Goal: Task Accomplishment & Management: Manage account settings

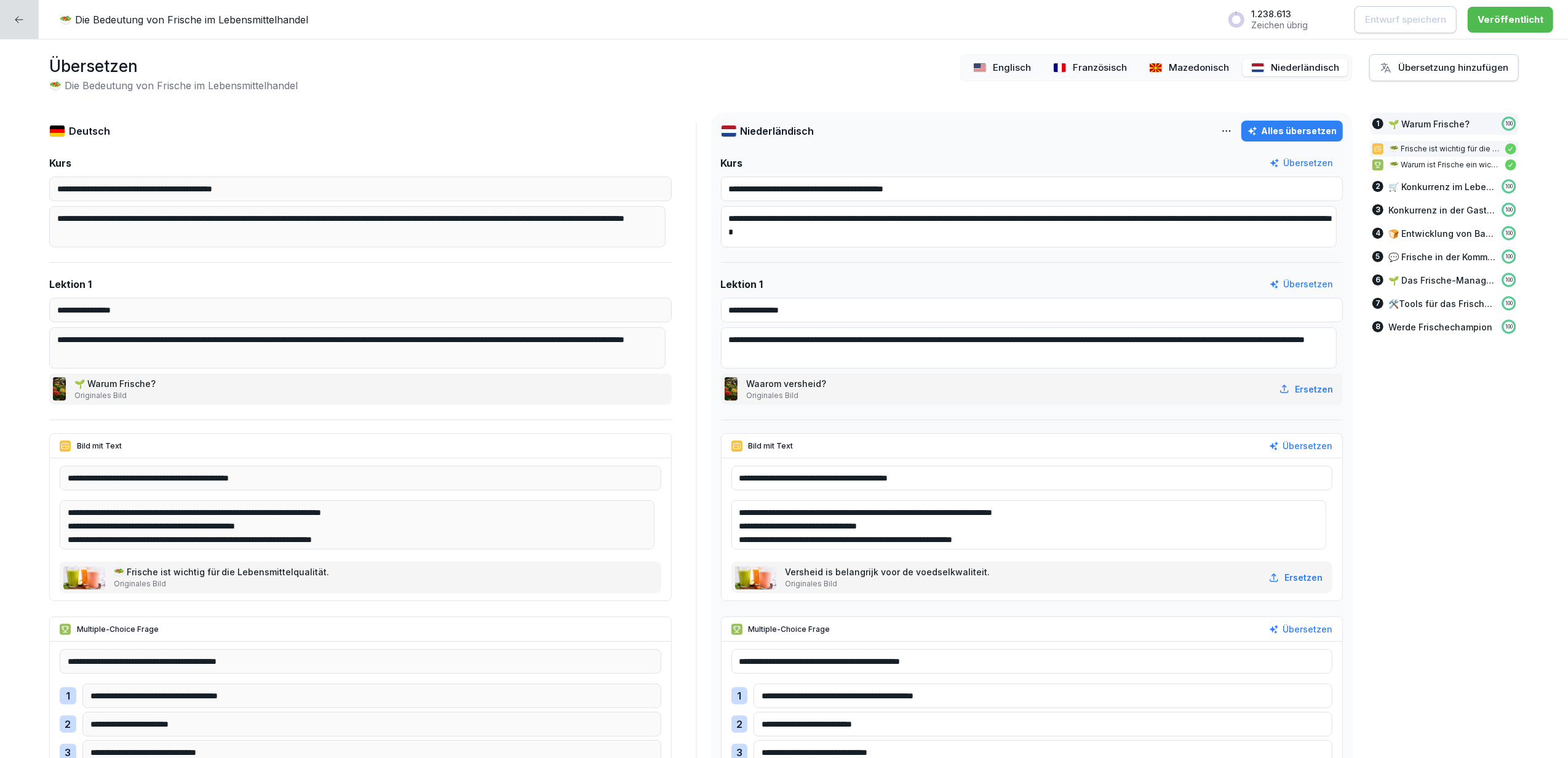
click at [14, 20] on icon at bounding box center [18, 19] width 10 height 10
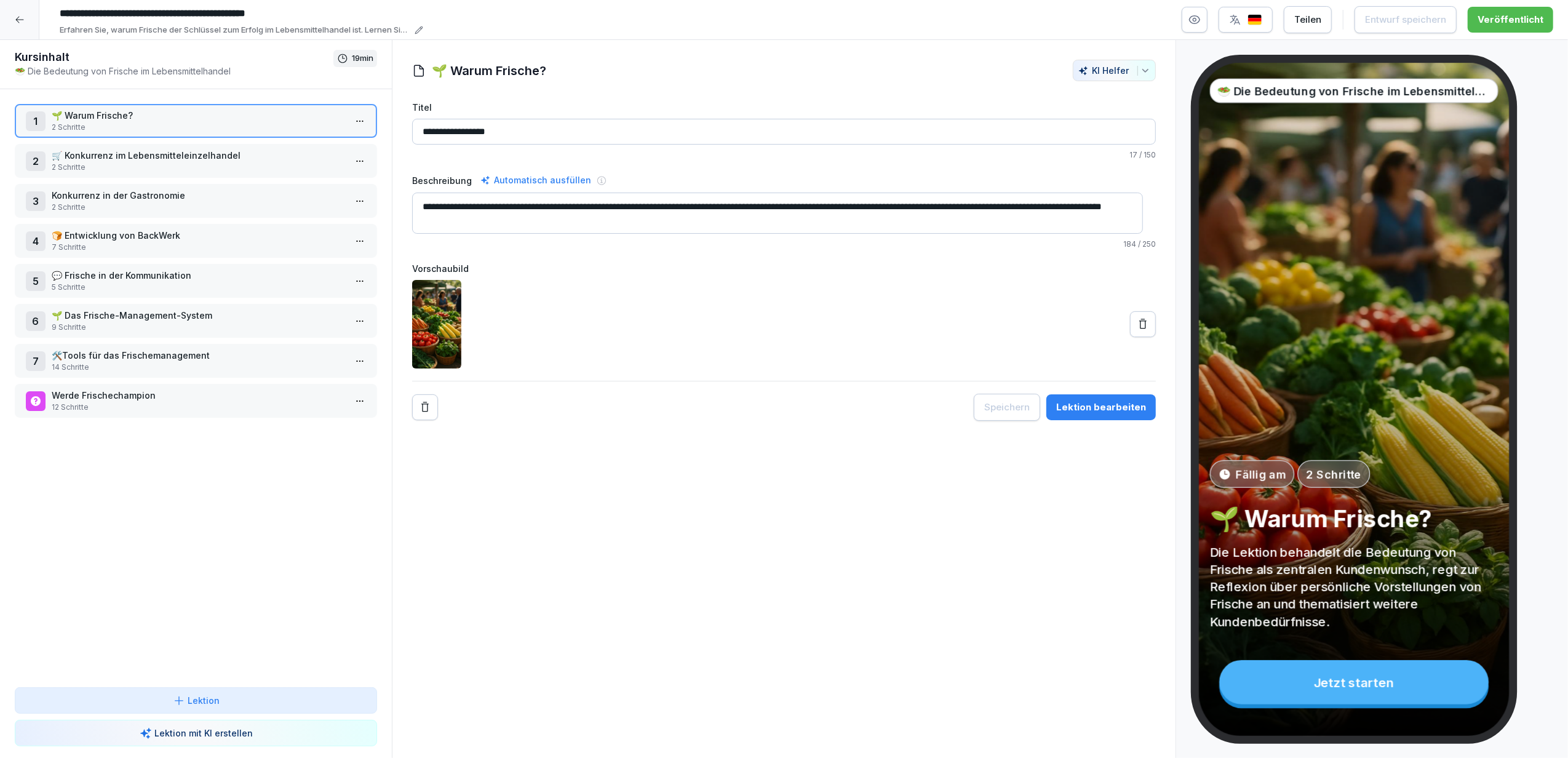
click at [15, 20] on icon at bounding box center [19, 19] width 10 height 10
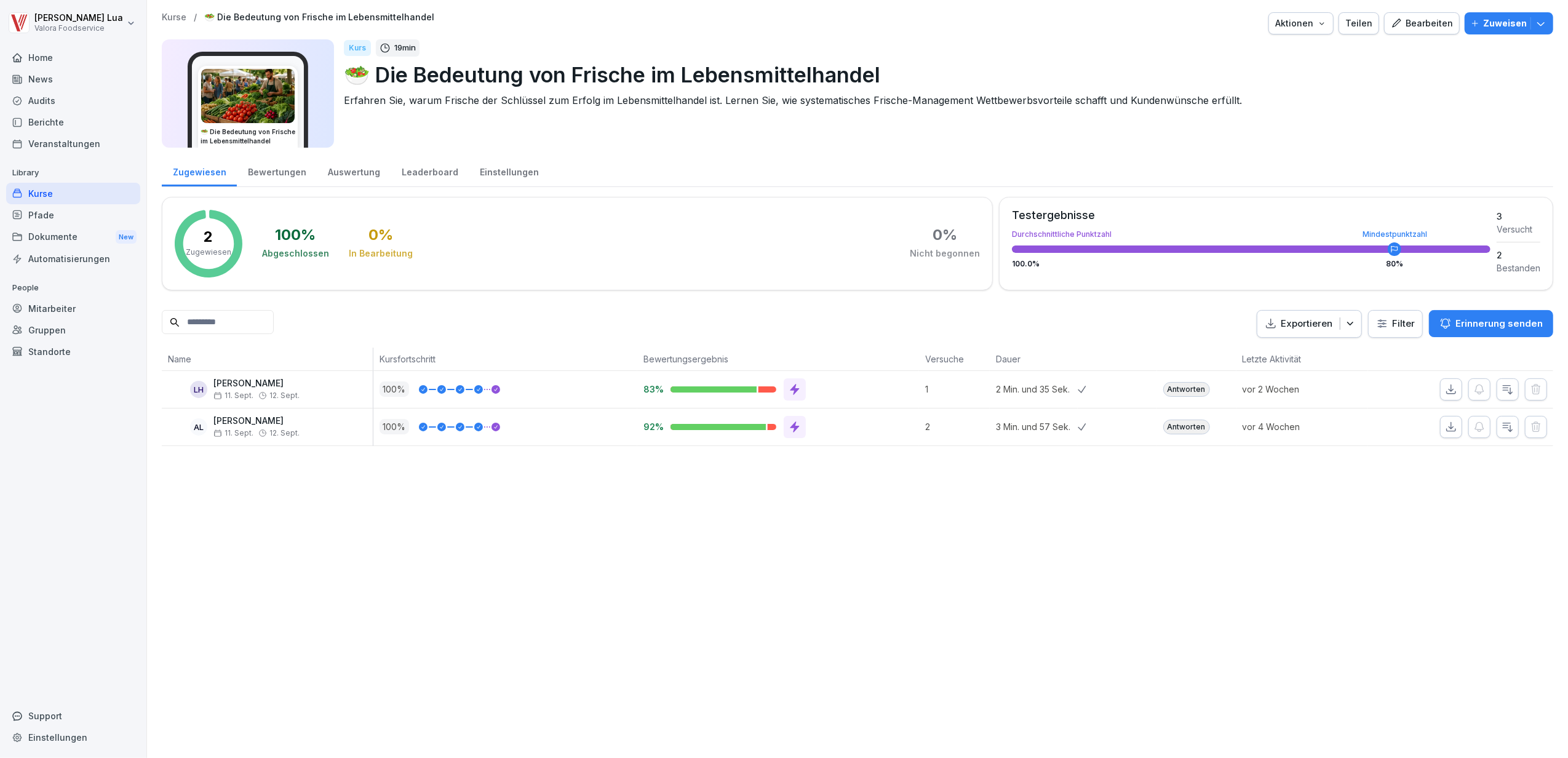
click at [52, 187] on div "Kurse" at bounding box center [73, 194] width 134 height 22
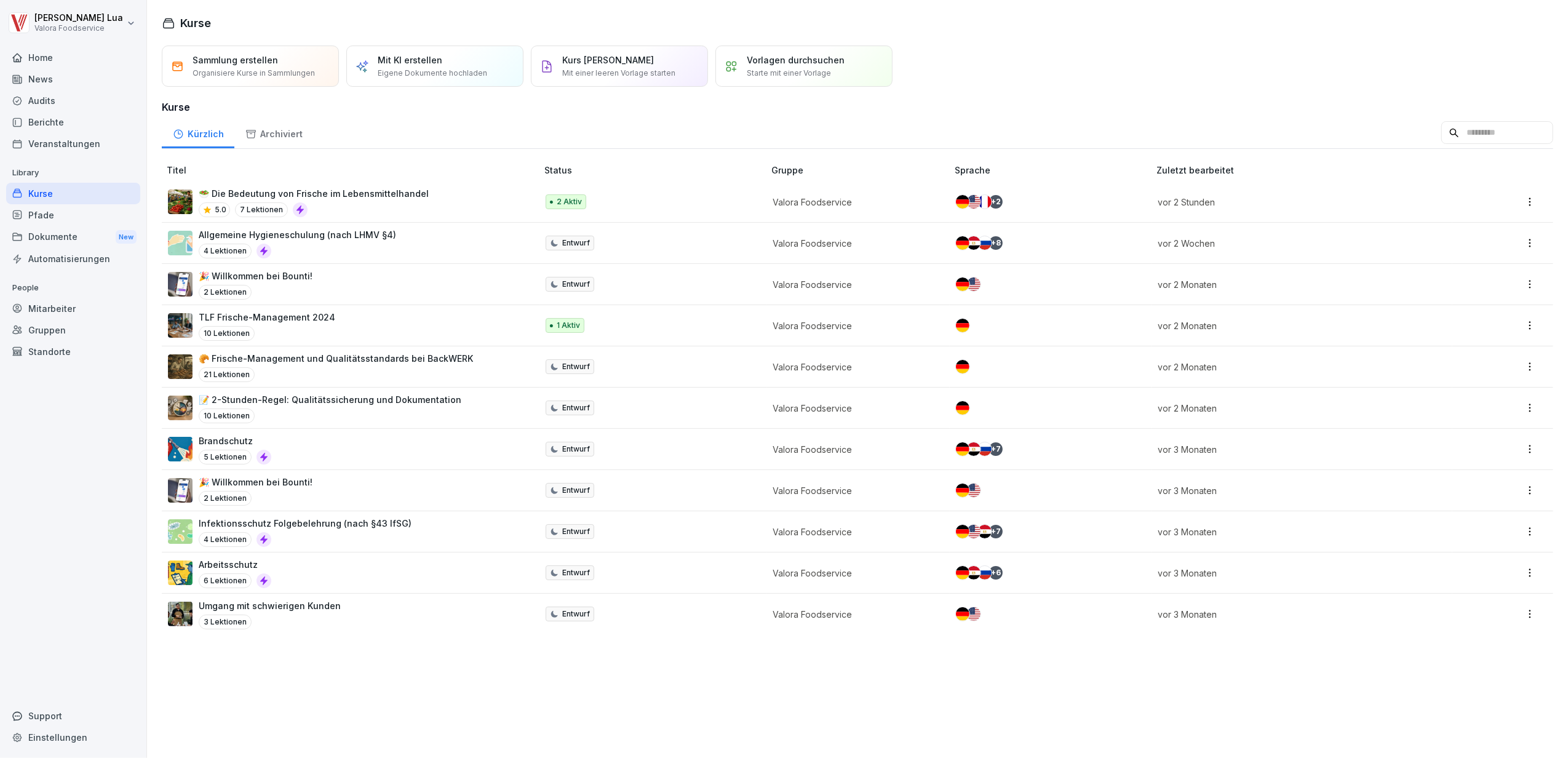
click at [31, 210] on div "Pfade" at bounding box center [73, 216] width 134 height 22
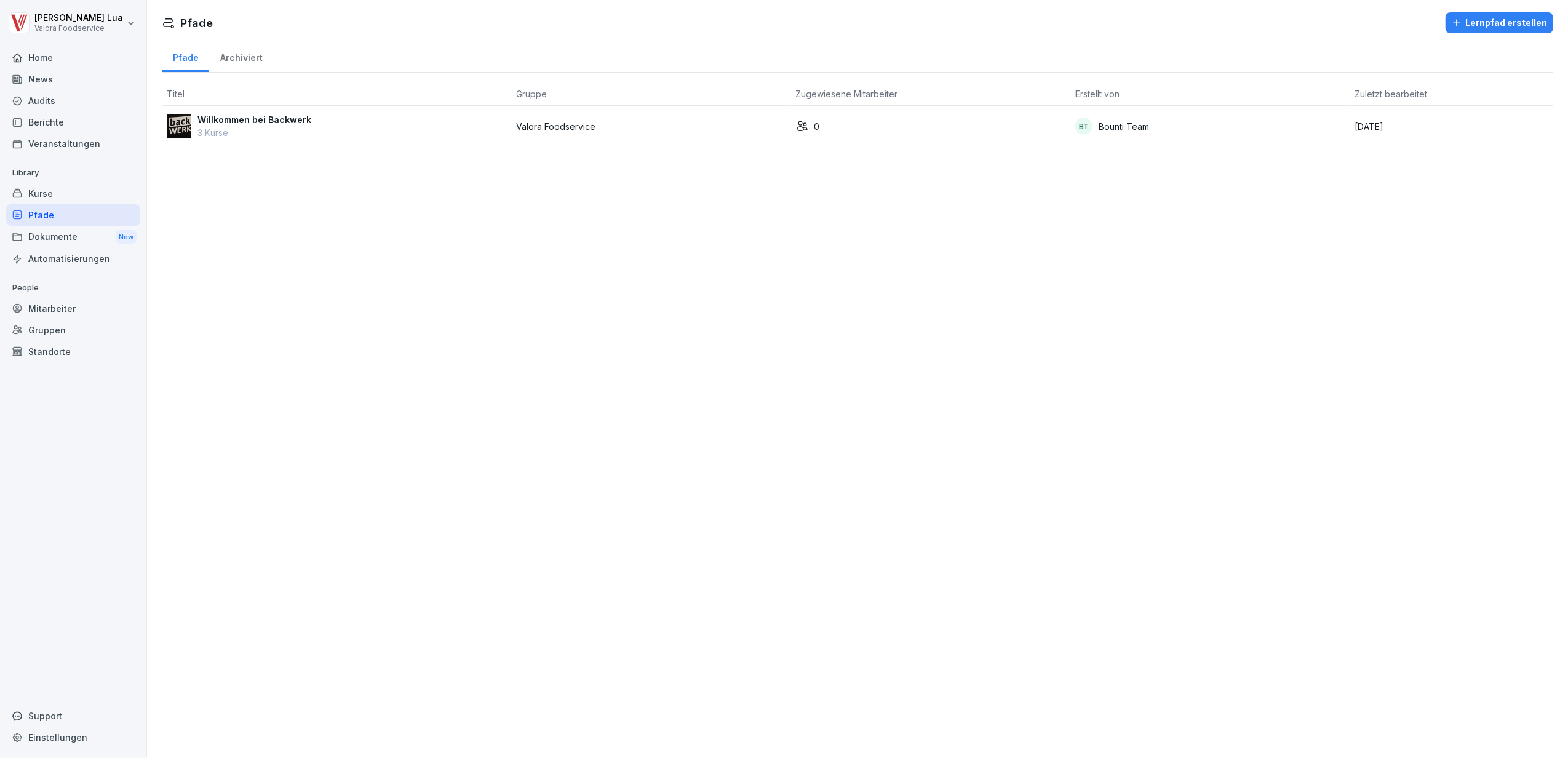
click at [371, 126] on div "Willkommen bei Backwerk 3 Kurse" at bounding box center [337, 126] width 340 height 26
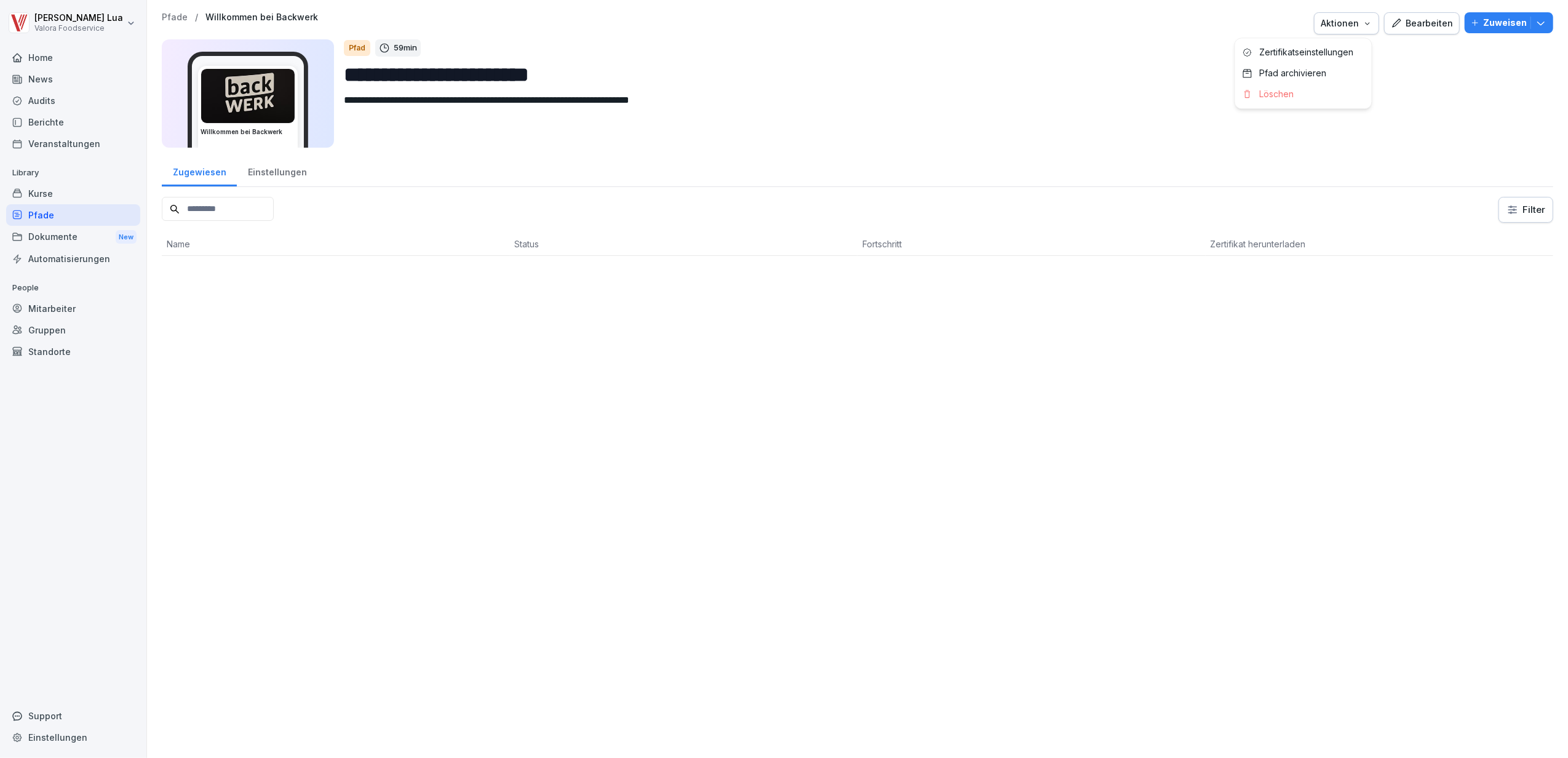
click at [1363, 27] on icon "button" at bounding box center [1367, 23] width 10 height 10
click at [1289, 58] on p "Zertifikatseinstellungen" at bounding box center [1307, 52] width 94 height 11
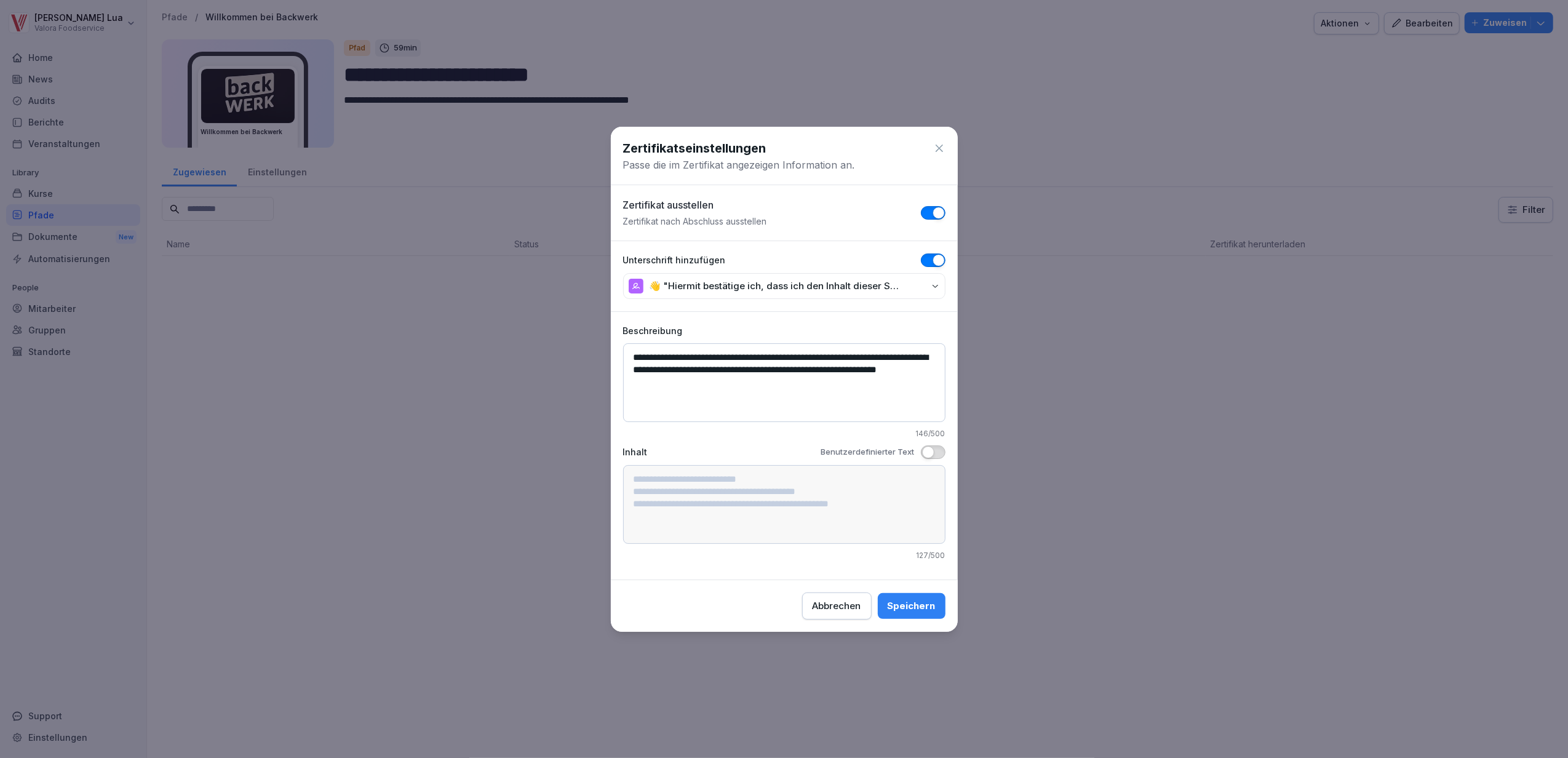
click at [931, 284] on icon "button" at bounding box center [935, 286] width 9 height 9
click at [923, 598] on button "Speichern" at bounding box center [911, 605] width 68 height 26
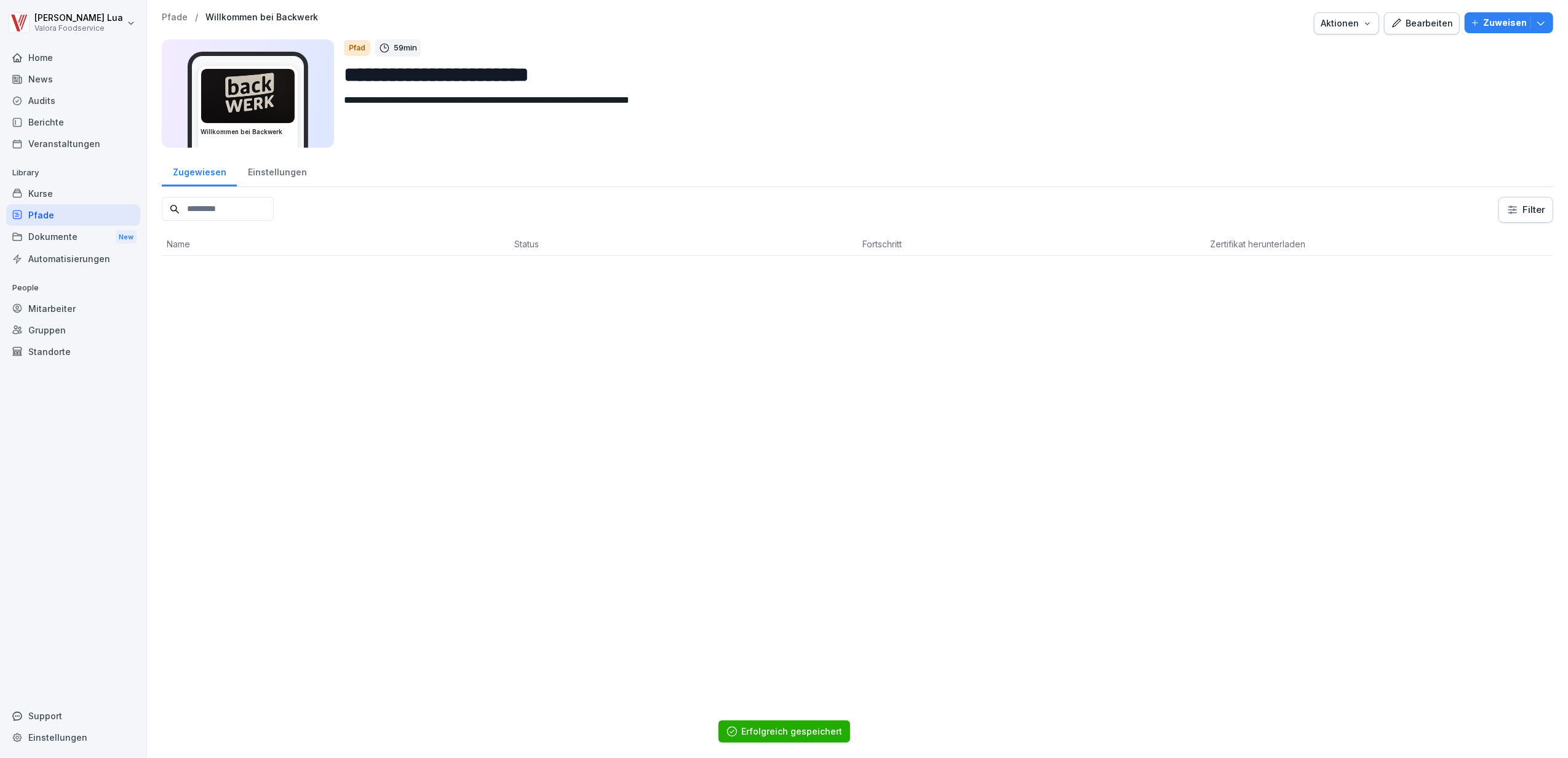
click at [1424, 25] on div "Bearbeiten" at bounding box center [1422, 23] width 62 height 14
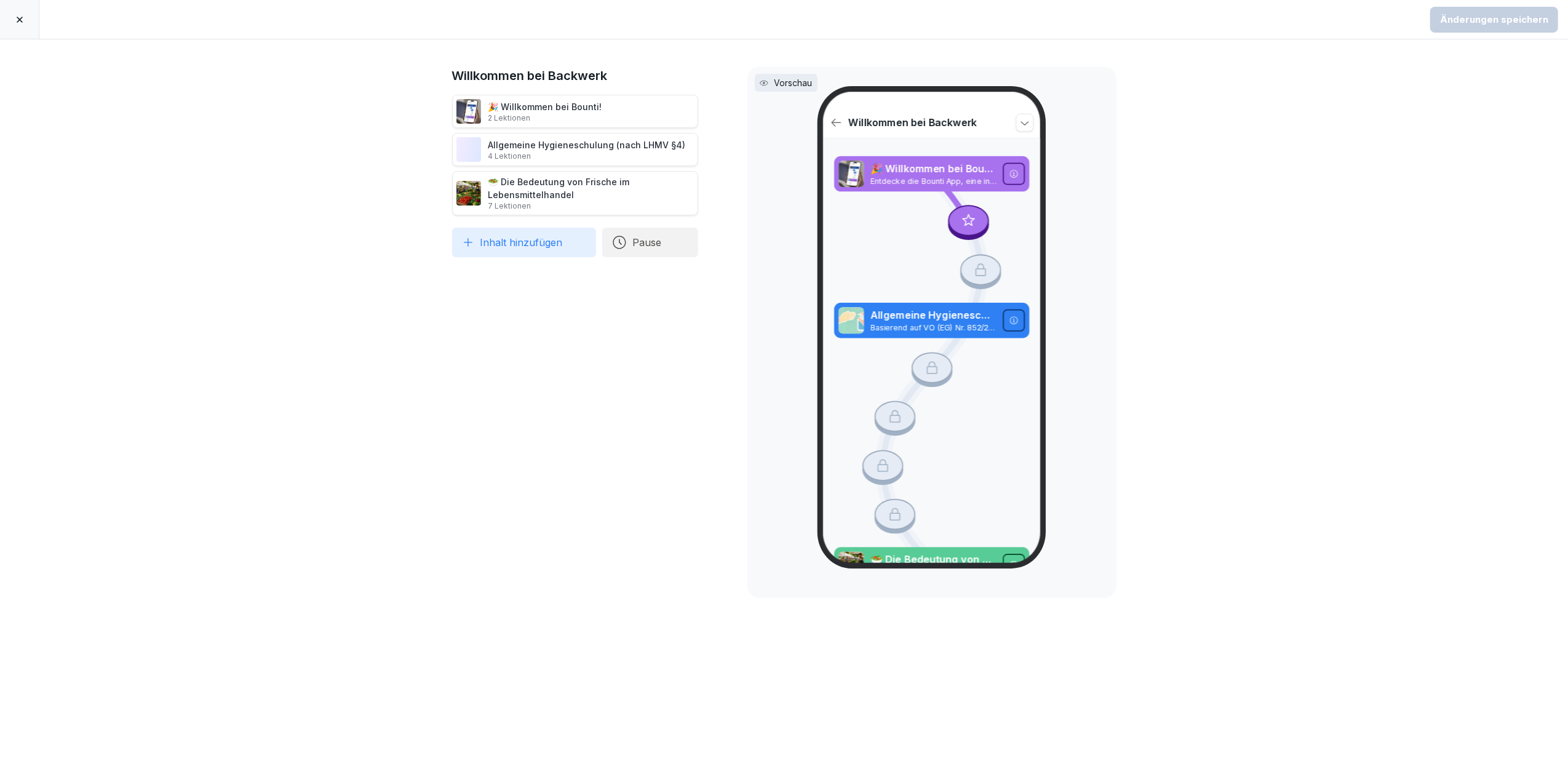
click at [22, 26] on div at bounding box center [19, 19] width 39 height 38
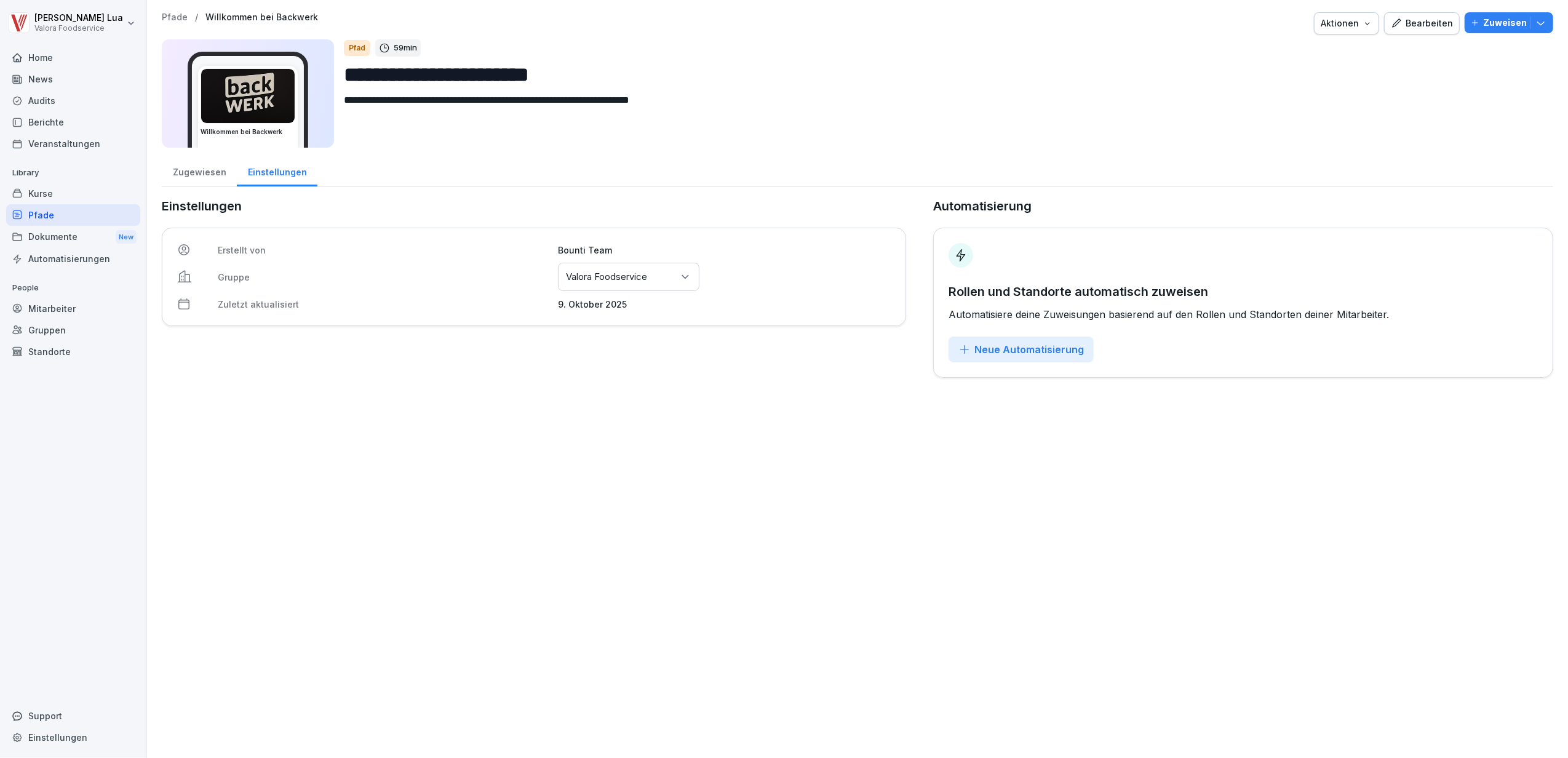
click at [1535, 27] on icon "button" at bounding box center [1541, 22] width 12 height 12
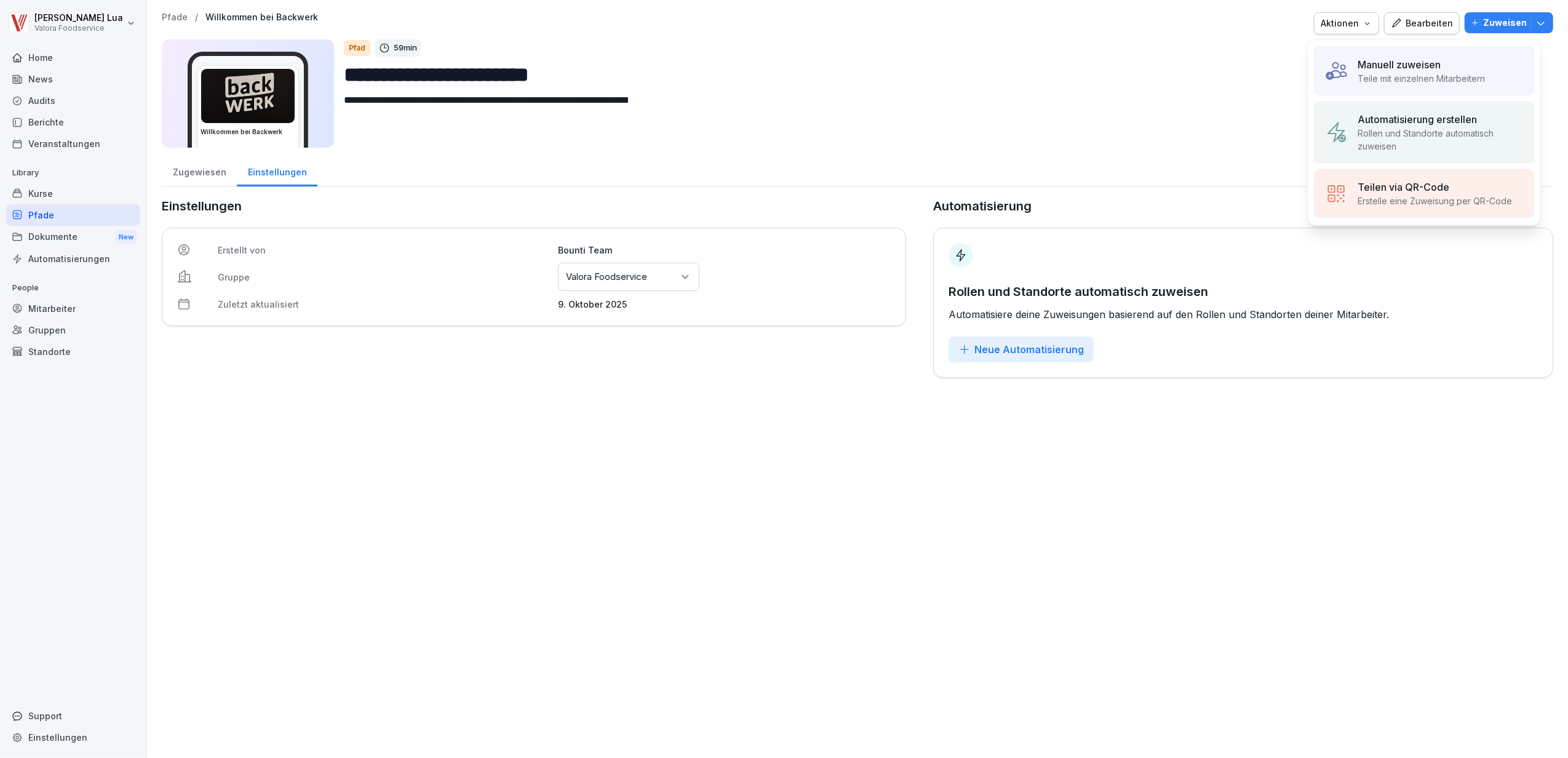
click at [1396, 123] on p "Automatisierung erstellen" at bounding box center [1417, 120] width 120 height 15
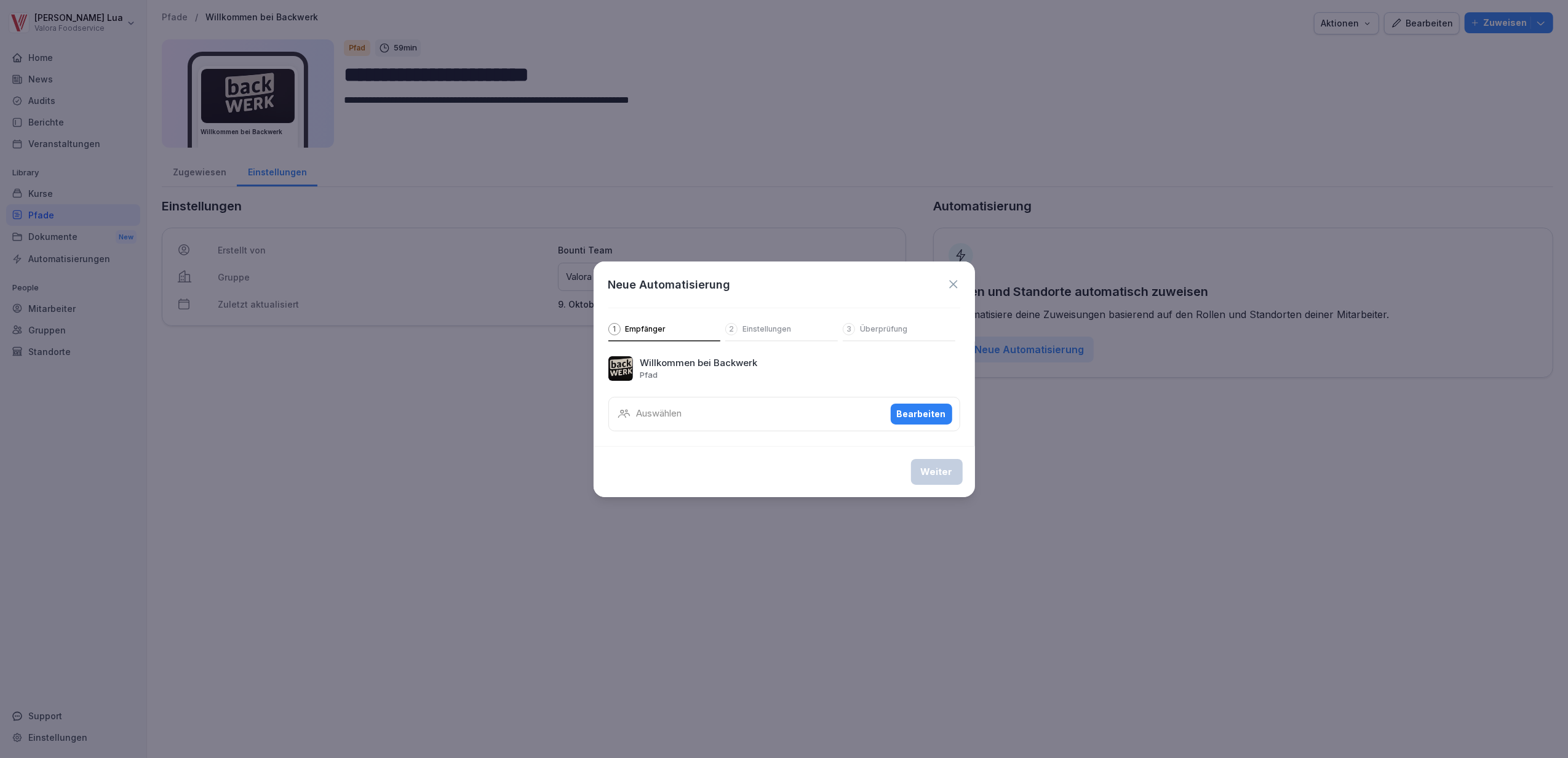
click at [919, 417] on div "Bearbeiten" at bounding box center [921, 414] width 49 height 14
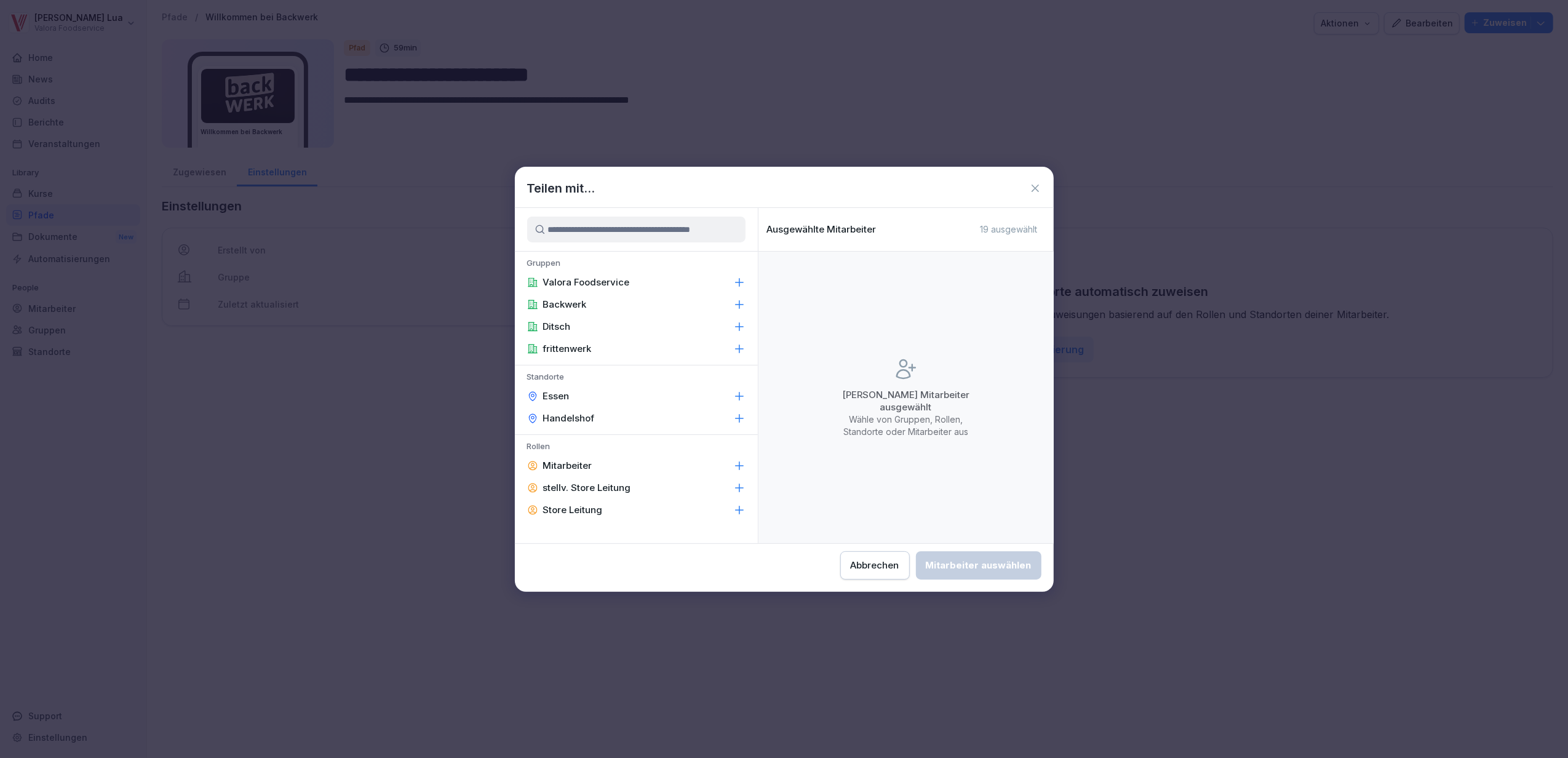
click at [739, 397] on icon at bounding box center [739, 395] width 8 height 8
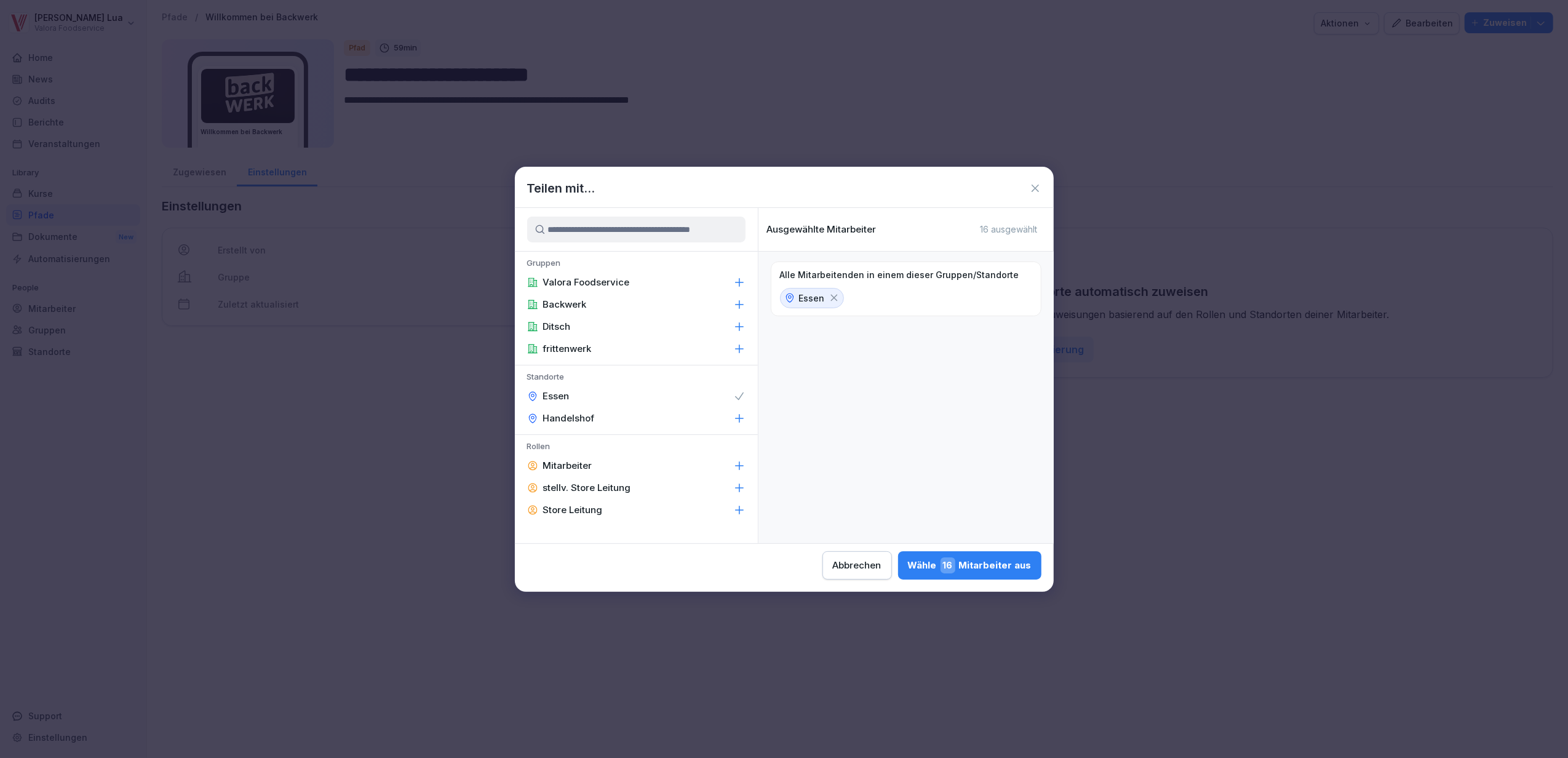
click at [737, 422] on icon at bounding box center [739, 417] width 12 height 12
click at [1016, 561] on div "Wähle 16 Mitarbeiter aus" at bounding box center [969, 565] width 123 height 16
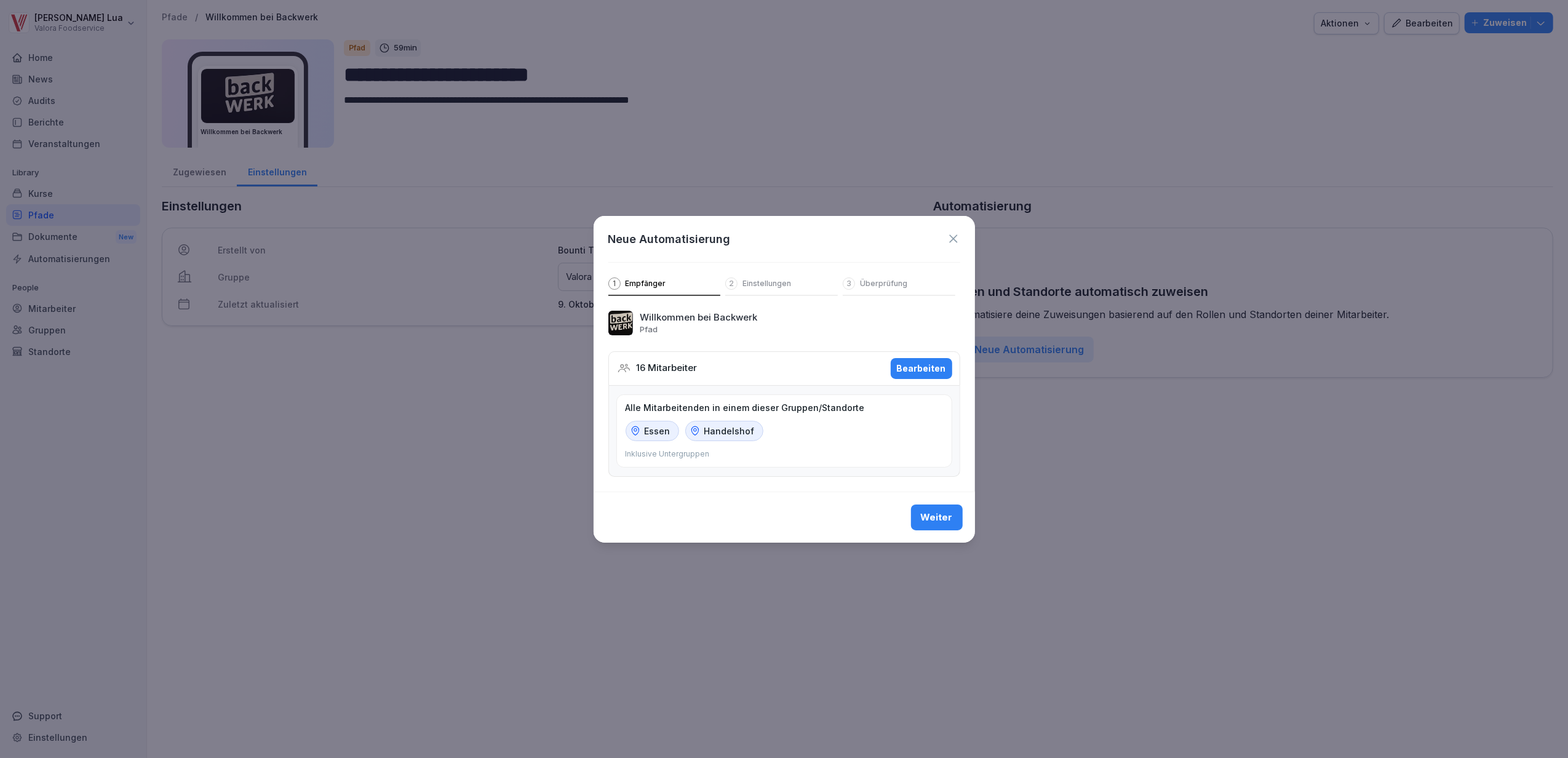
click at [948, 510] on button "Weiter" at bounding box center [937, 517] width 52 height 26
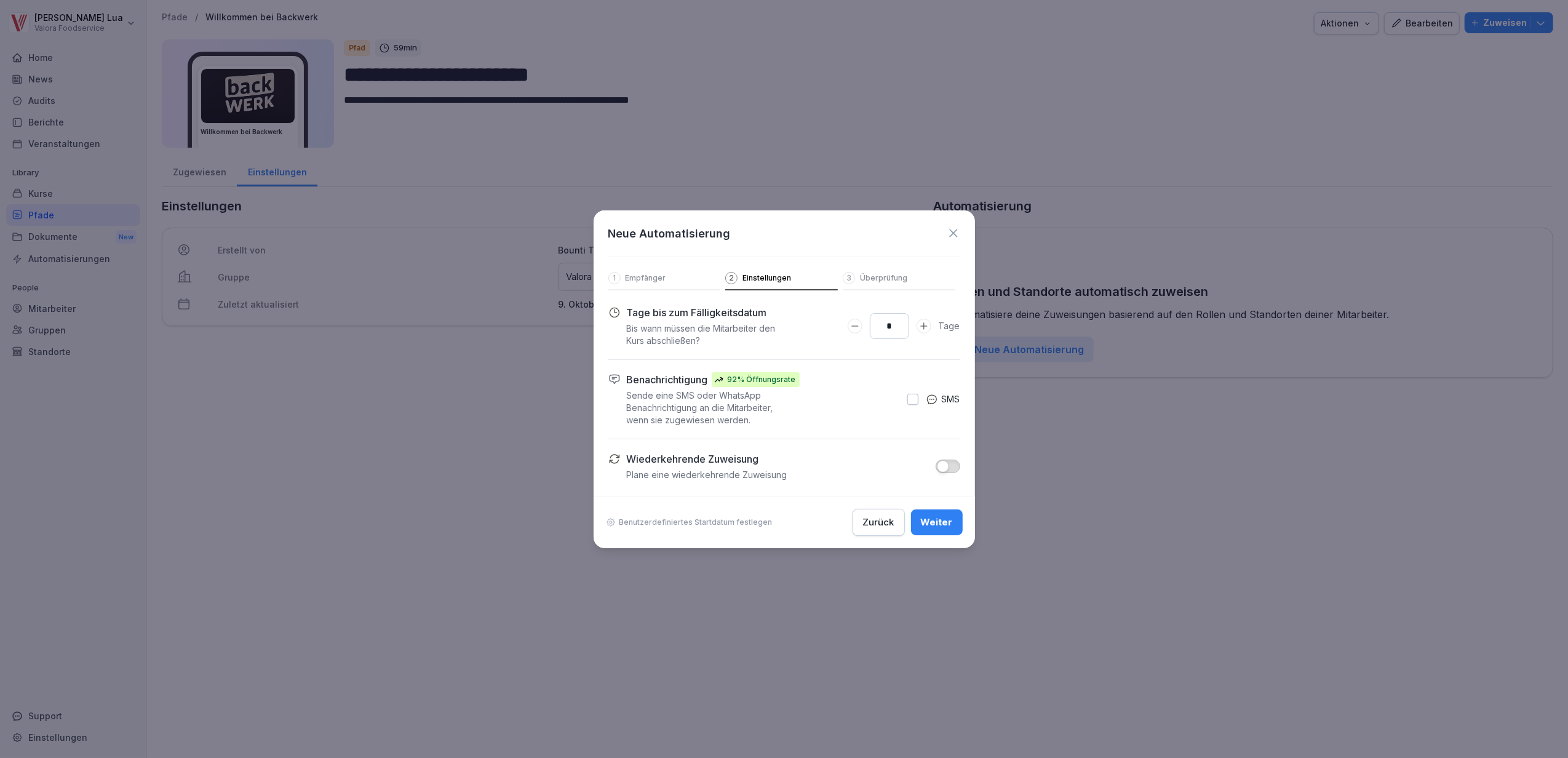
click at [924, 328] on icon "Days to complete number input erhöhen" at bounding box center [924, 326] width 10 height 10
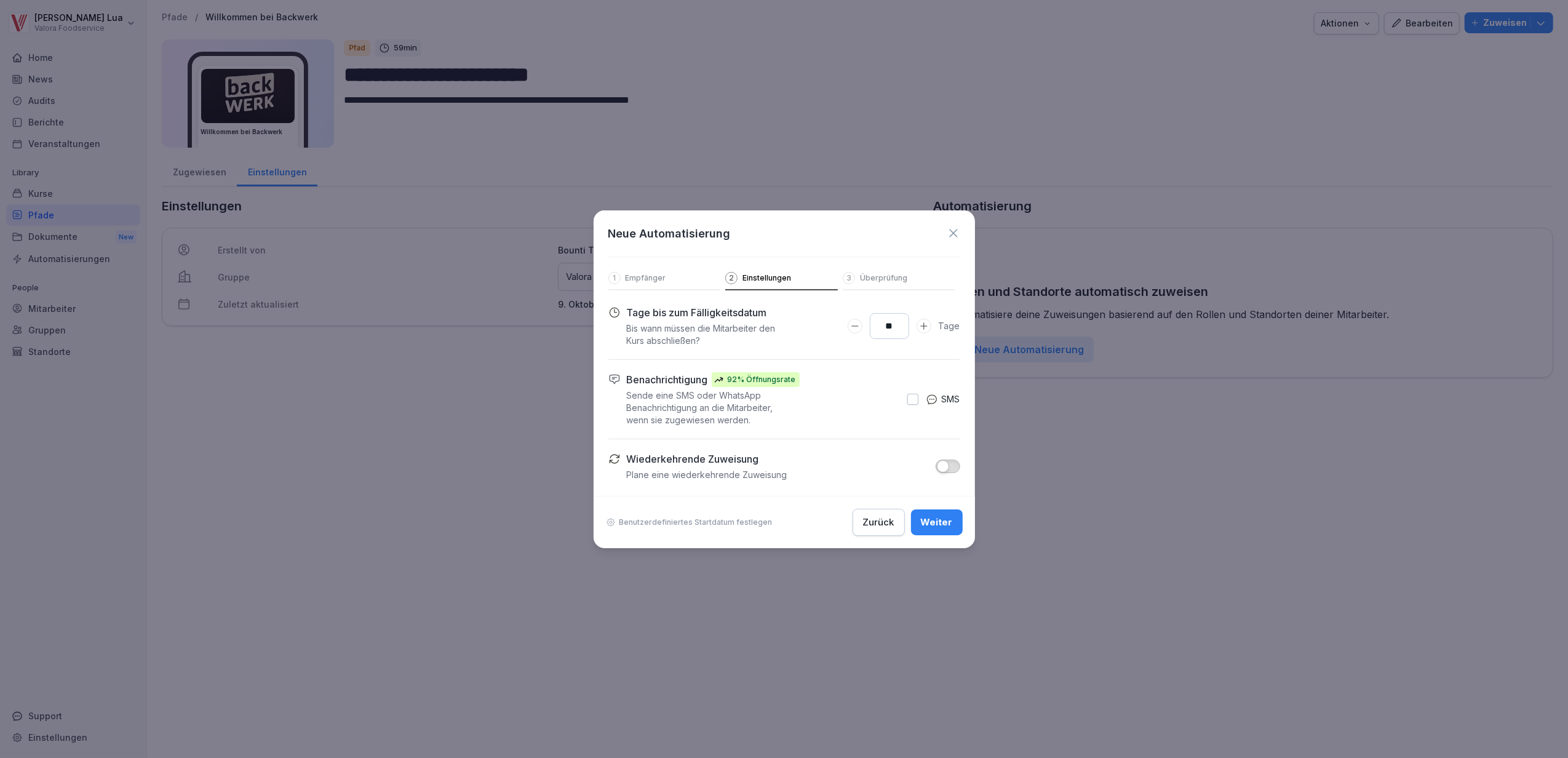
click at [924, 328] on icon "Days to complete number input erhöhen" at bounding box center [924, 326] width 10 height 10
type input "**"
click at [924, 328] on icon "Days to complete number input erhöhen" at bounding box center [924, 326] width 10 height 10
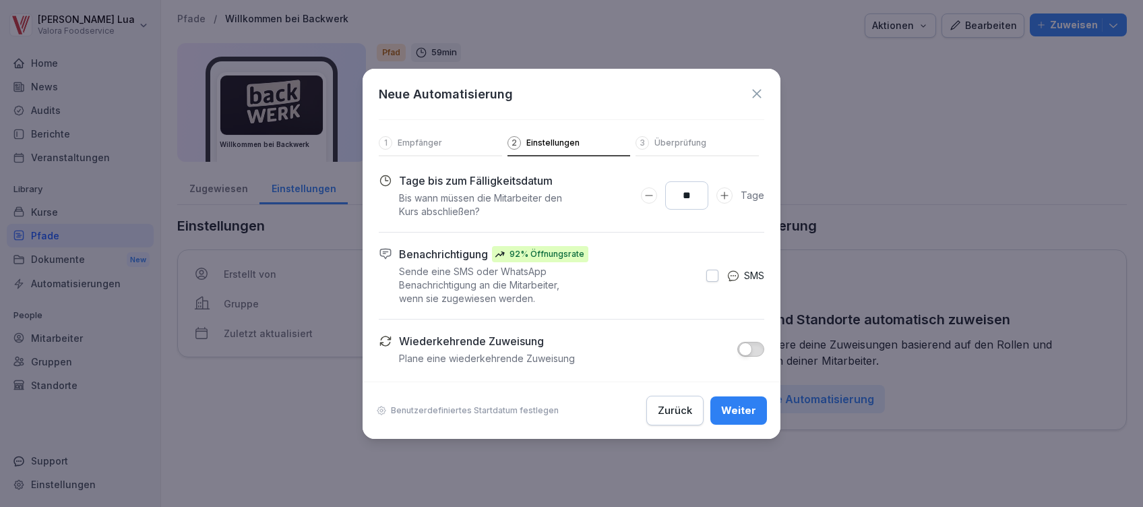
click at [754, 404] on div "Weiter" at bounding box center [738, 410] width 35 height 15
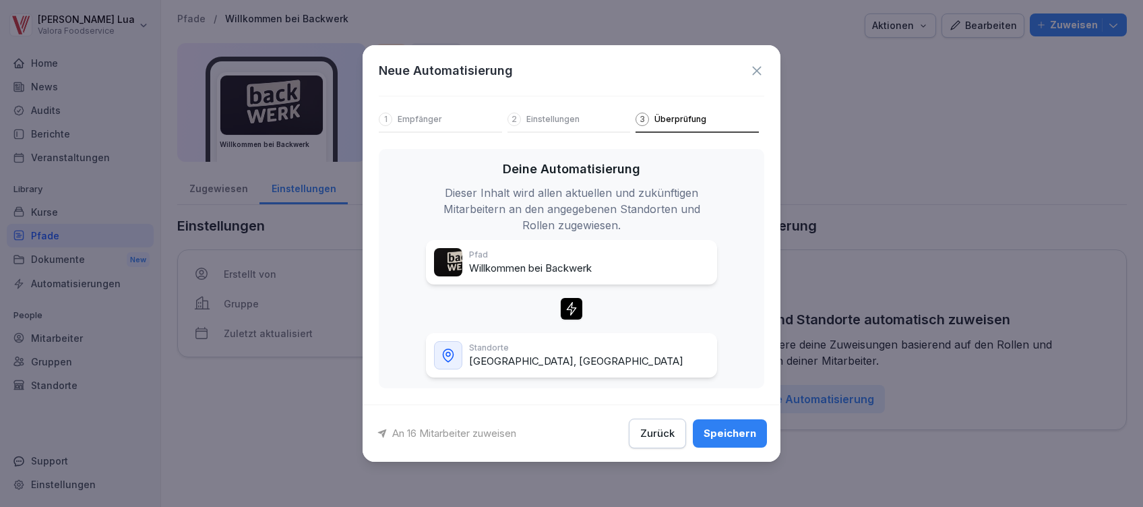
click at [733, 438] on div "Speichern" at bounding box center [729, 433] width 53 height 15
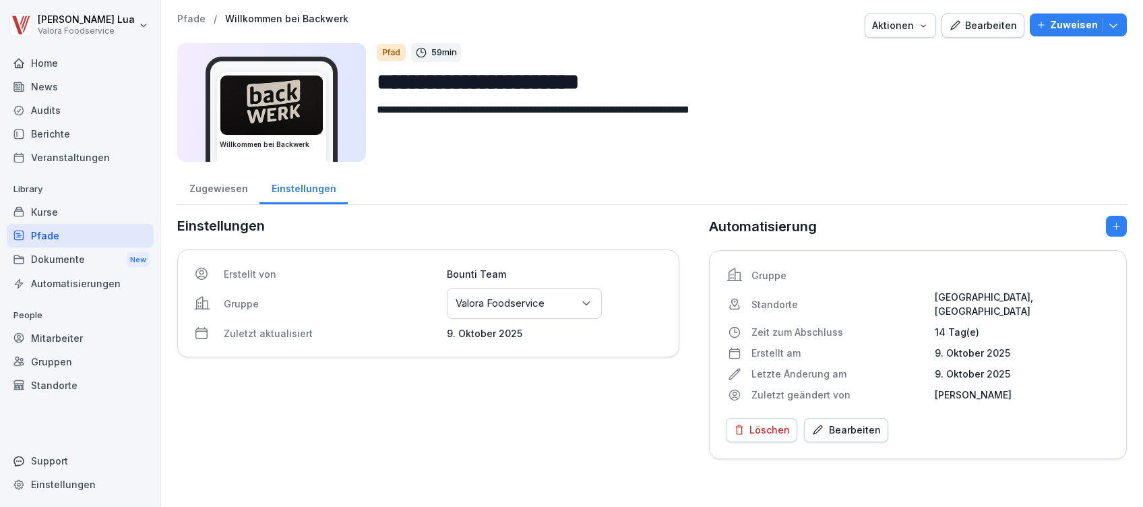
click at [1106, 27] on icon "button" at bounding box center [1112, 24] width 13 height 13
click at [692, 179] on div "Zugewiesen Einstellungen" at bounding box center [651, 187] width 949 height 35
click at [580, 301] on icon at bounding box center [585, 302] width 13 height 13
click at [566, 437] on div "Einstellungen Erstellt von Bounti Team Gruppe Gruppen oder Standorte auswählen …" at bounding box center [428, 337] width 502 height 243
click at [1060, 29] on p "Zuweisen" at bounding box center [1074, 25] width 48 height 15
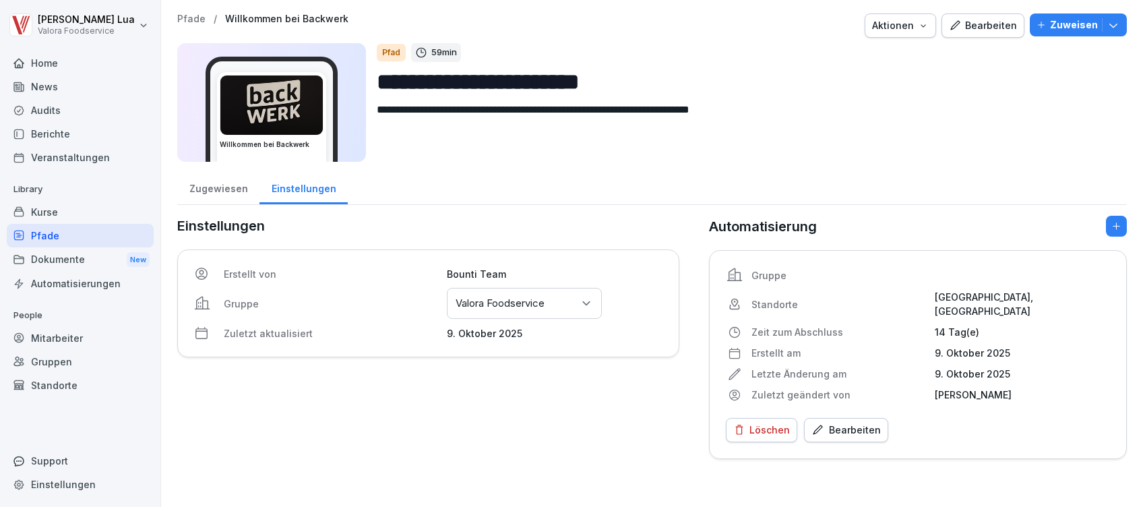
click at [751, 102] on textarea "**********" at bounding box center [740, 132] width 726 height 61
